Goal: Information Seeking & Learning: Learn about a topic

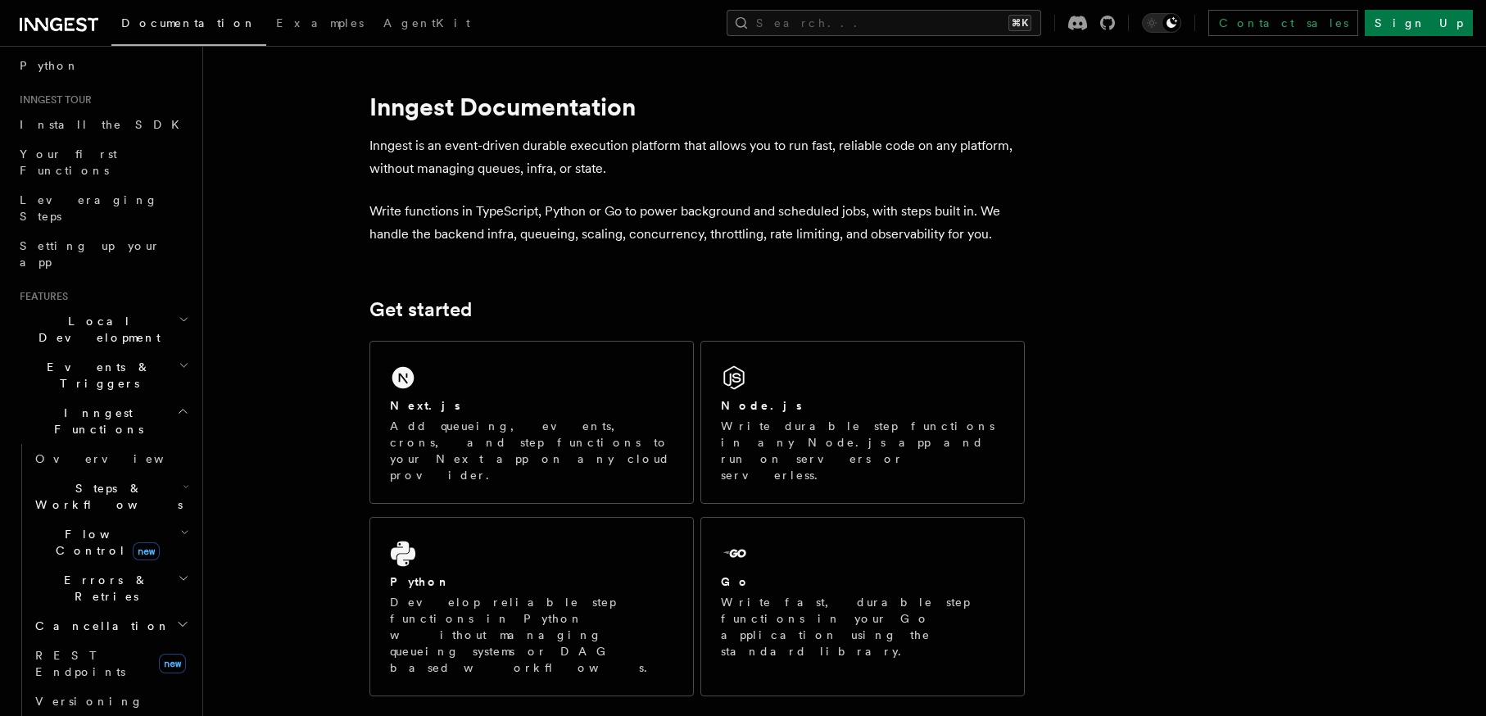
scroll to position [129, 0]
click at [74, 523] on span "Flow Control new" at bounding box center [105, 539] width 152 height 33
click at [84, 570] on span "Overview" at bounding box center [135, 576] width 169 height 13
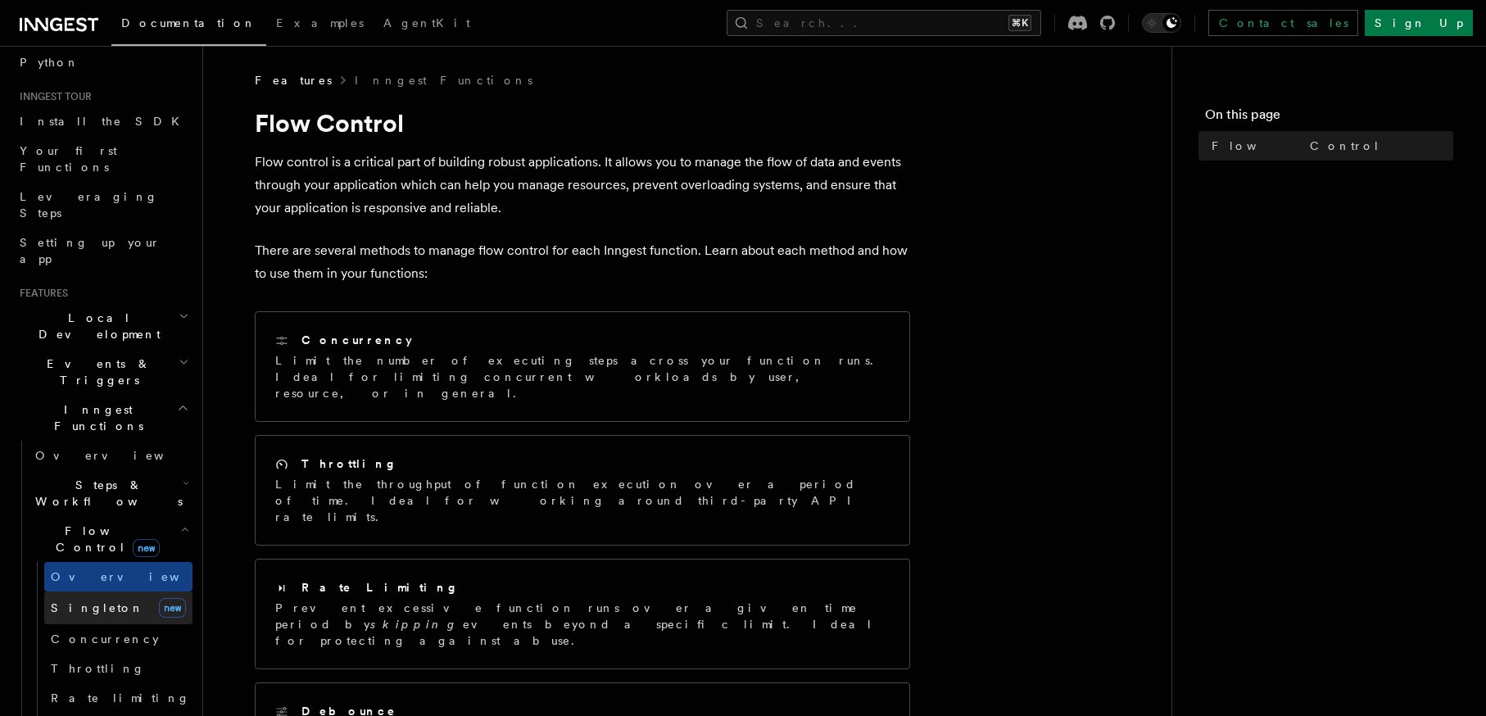
click at [84, 601] on span "Singleton" at bounding box center [97, 607] width 93 height 13
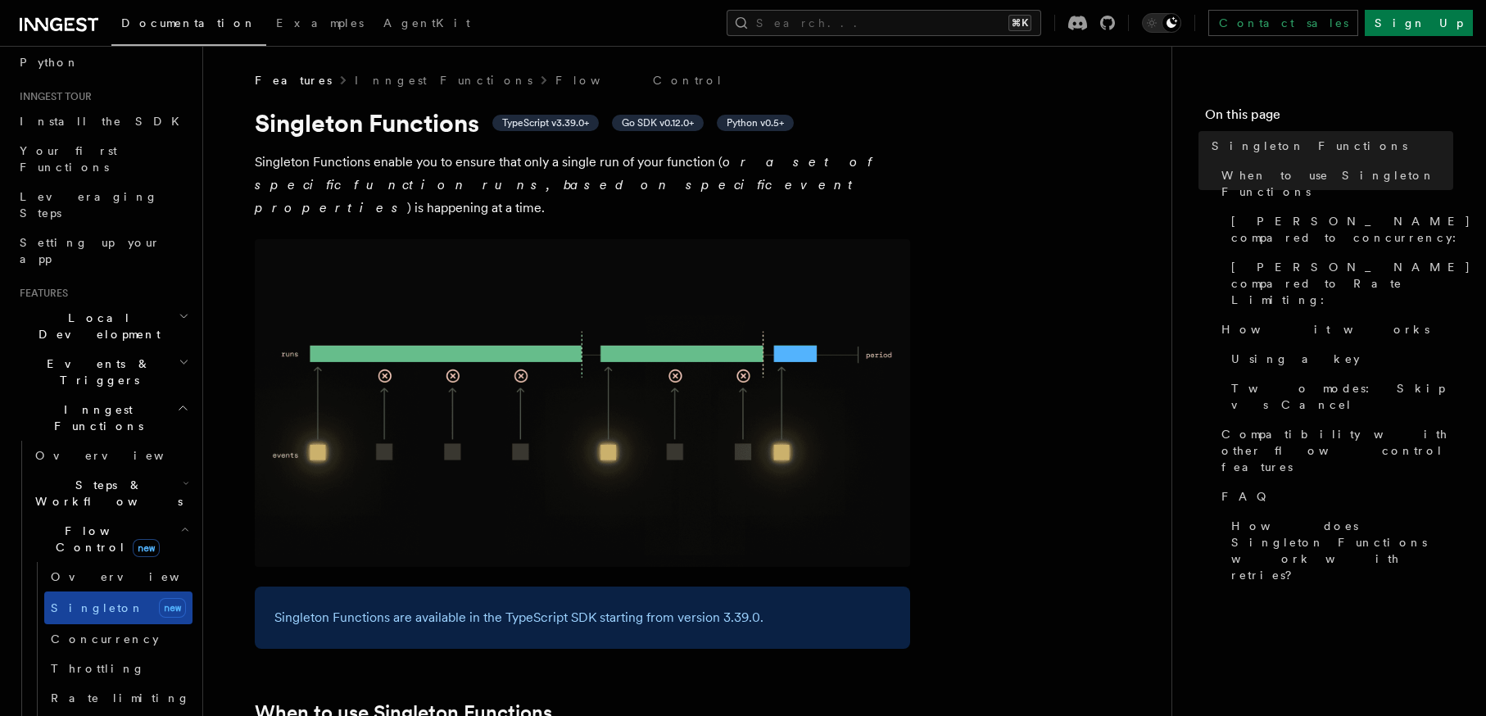
scroll to position [156, 0]
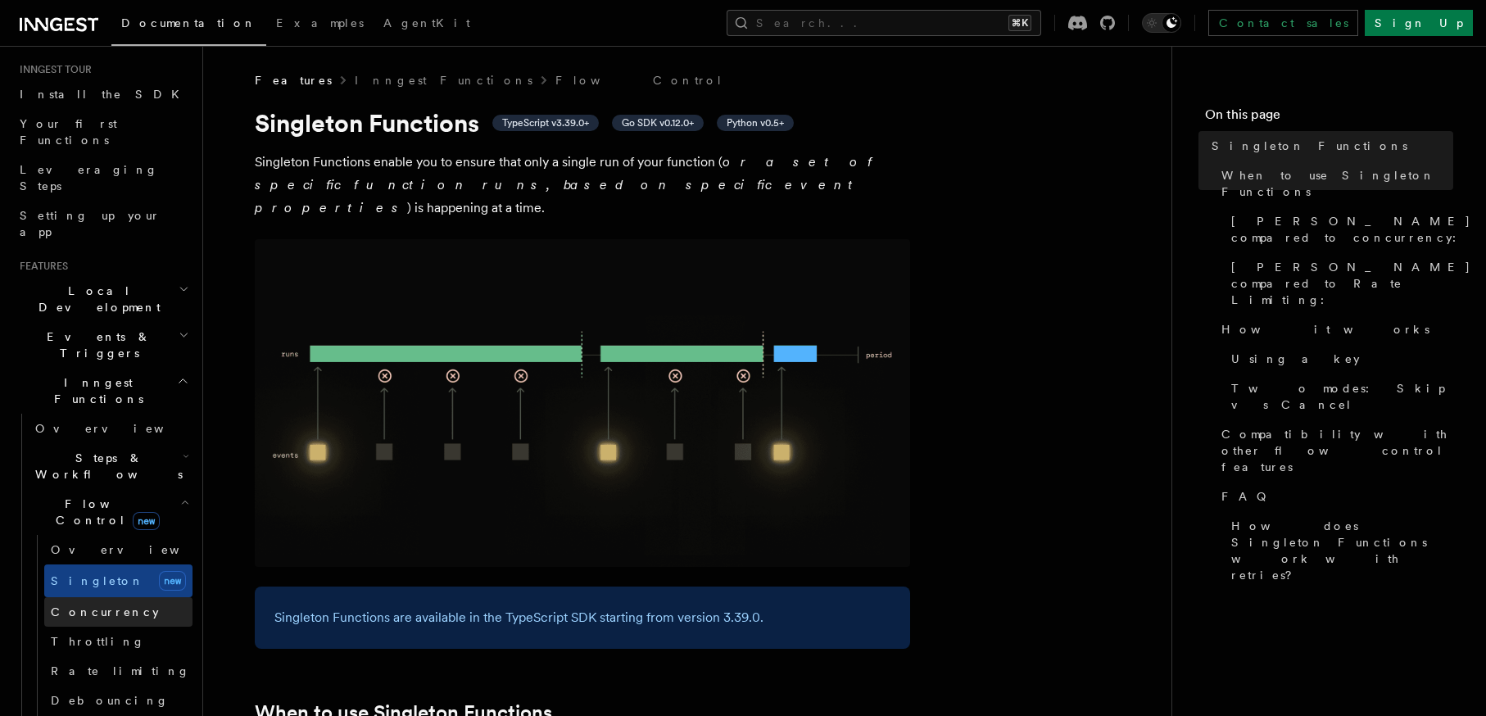
click at [93, 605] on span "Concurrency" at bounding box center [105, 611] width 108 height 13
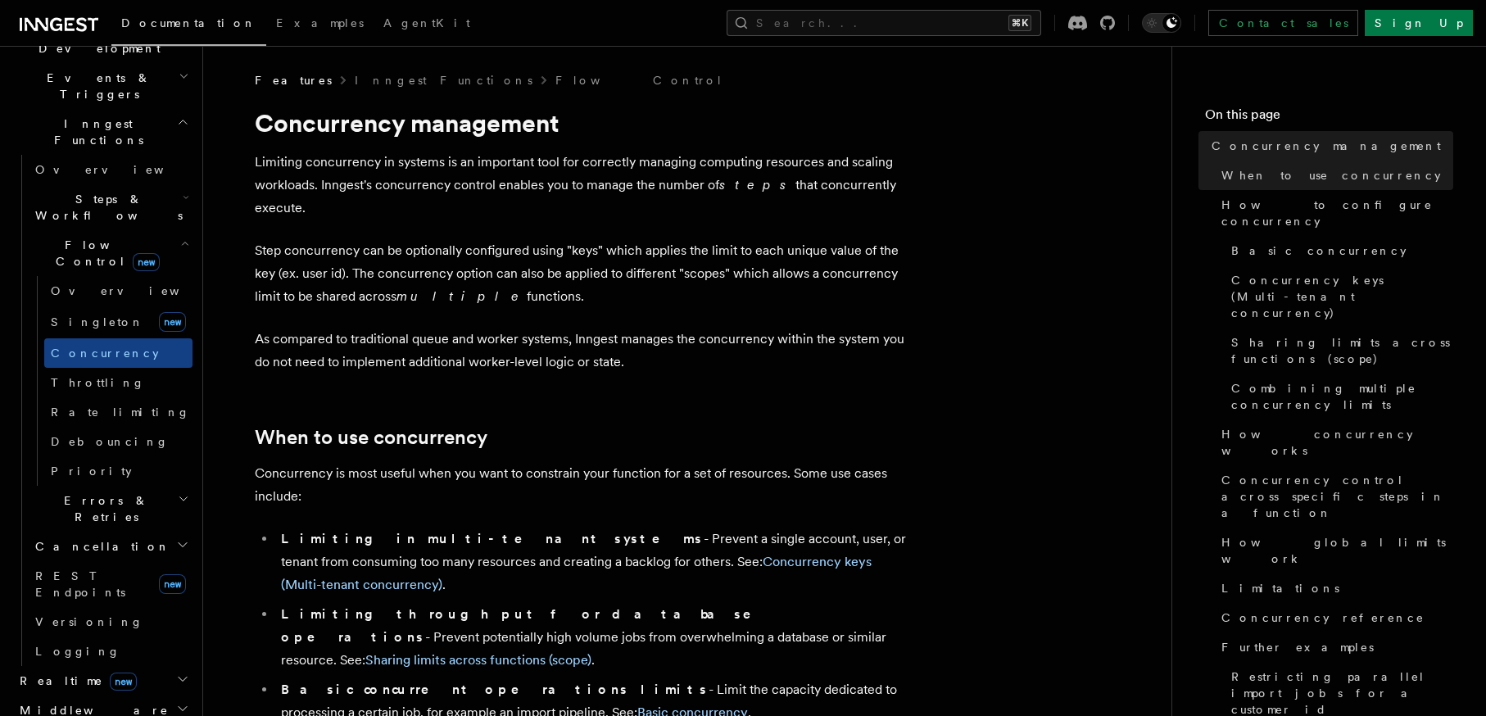
scroll to position [432, 0]
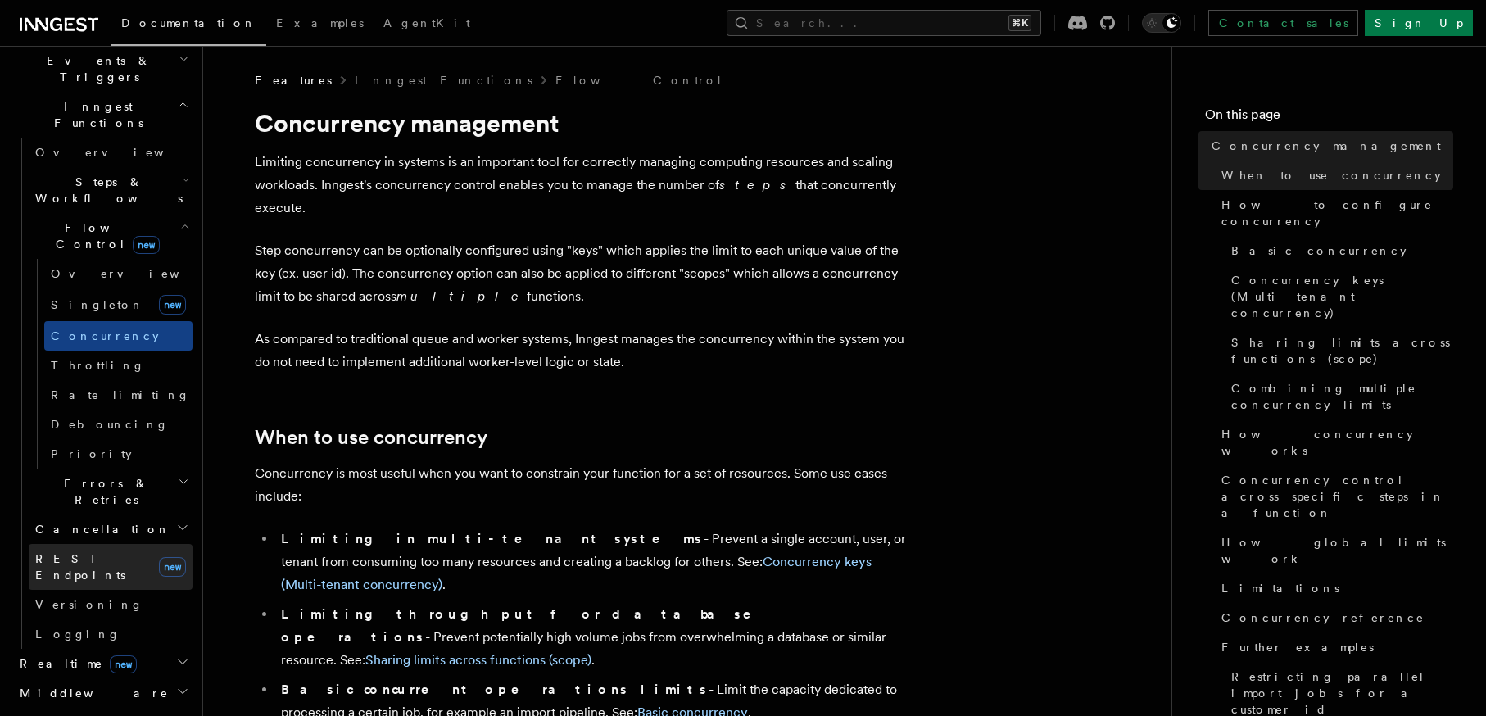
click at [102, 544] on link "REST Endpoints new" at bounding box center [111, 567] width 164 height 46
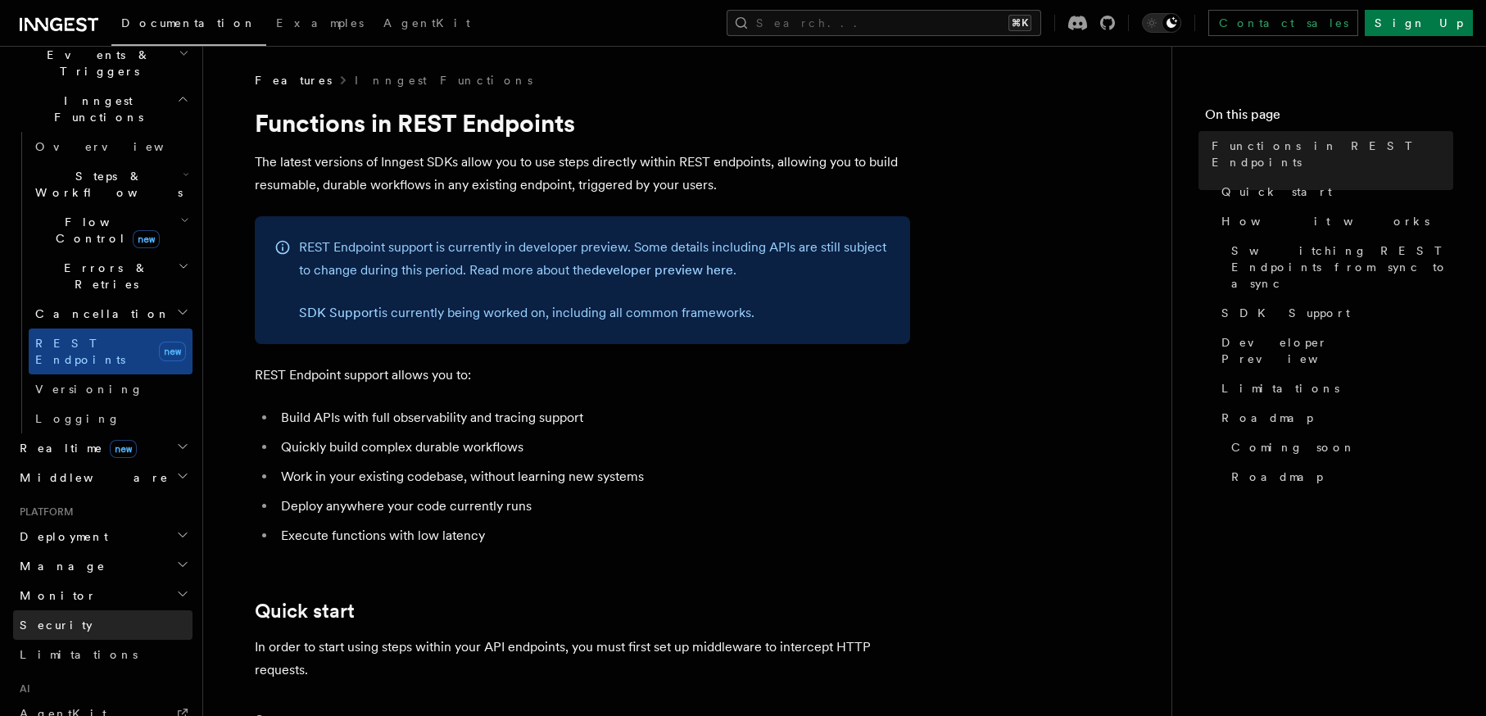
scroll to position [439, 0]
click at [89, 639] on link "Limitations" at bounding box center [102, 653] width 179 height 29
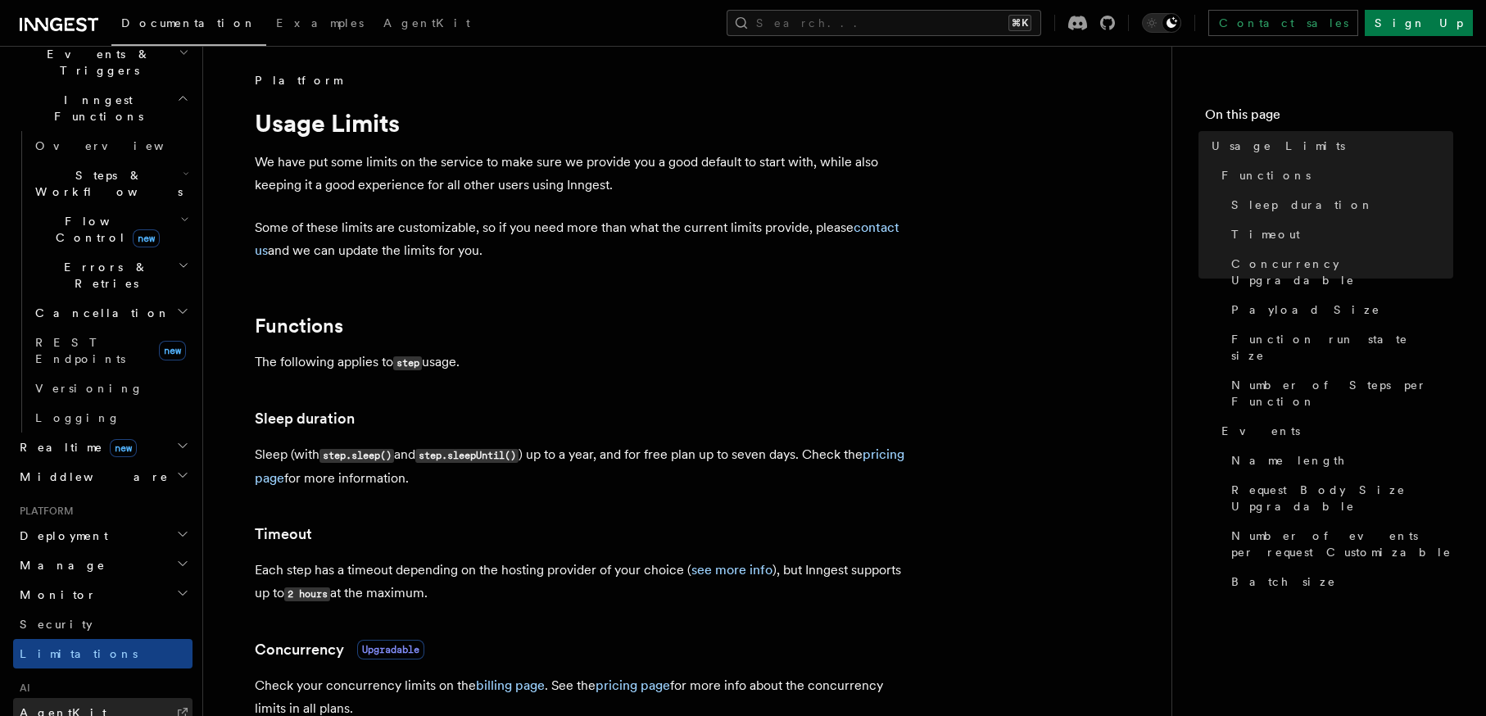
click at [78, 698] on link "AgentKit" at bounding box center [102, 712] width 179 height 29
